Goal: Find contact information: Find contact information

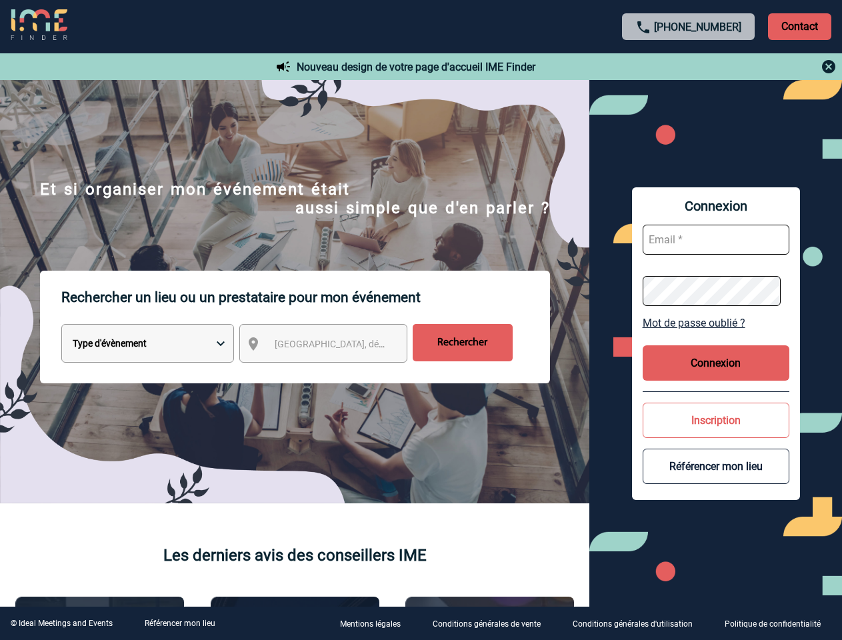
click at [421, 320] on p "Rechercher un lieu ou un prestataire pour mon événement" at bounding box center [305, 297] width 489 height 53
click at [800, 26] on p "Contact" at bounding box center [799, 26] width 63 height 27
click at [689, 67] on div at bounding box center [689, 67] width 297 height 16
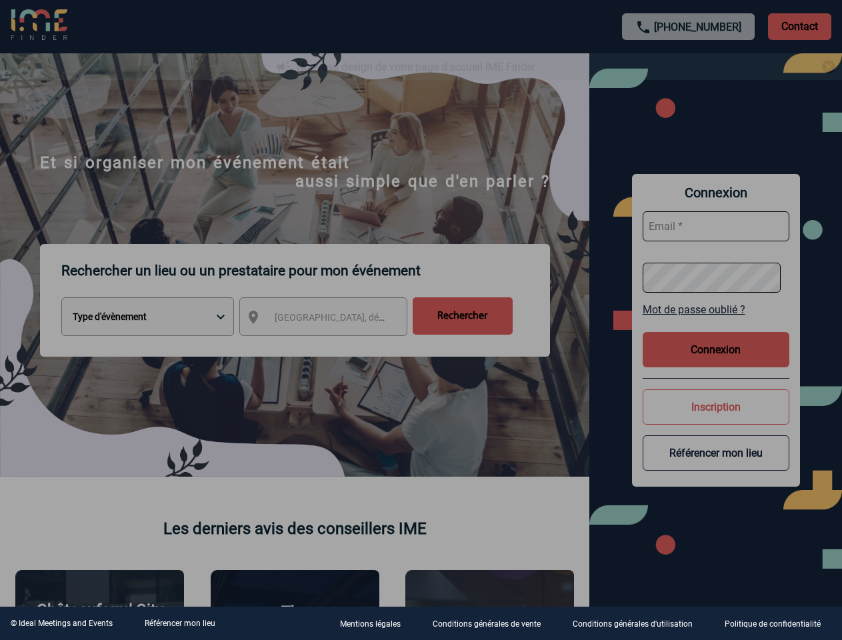
click at [335, 346] on div at bounding box center [421, 320] width 842 height 640
click at [716, 323] on div at bounding box center [421, 320] width 842 height 640
click at [716, 363] on button "Connexion" at bounding box center [716, 349] width 147 height 35
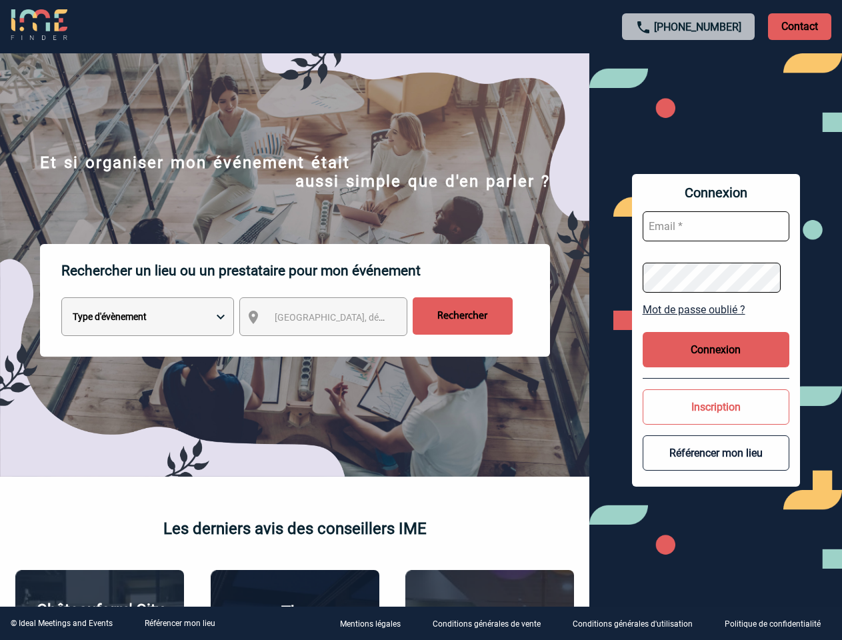
click at [716, 420] on body "[PHONE_NUMBER] Contact Contact Nouveau design de votre page d'accueil IME Finde…" at bounding box center [421, 320] width 842 height 640
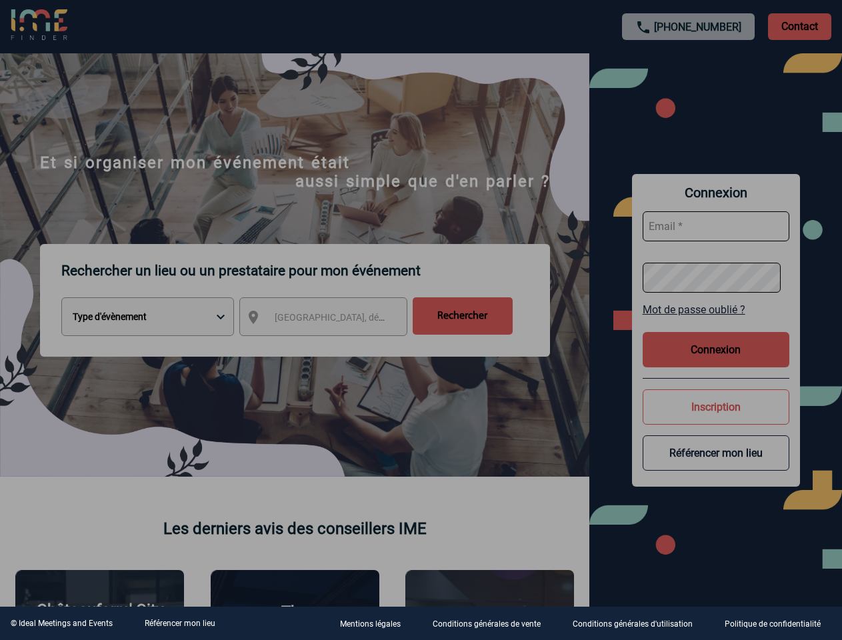
click at [716, 466] on div at bounding box center [421, 320] width 842 height 640
click at [179, 624] on link "Référencer mon lieu" at bounding box center [180, 623] width 71 height 9
